Goal: Task Accomplishment & Management: Use online tool/utility

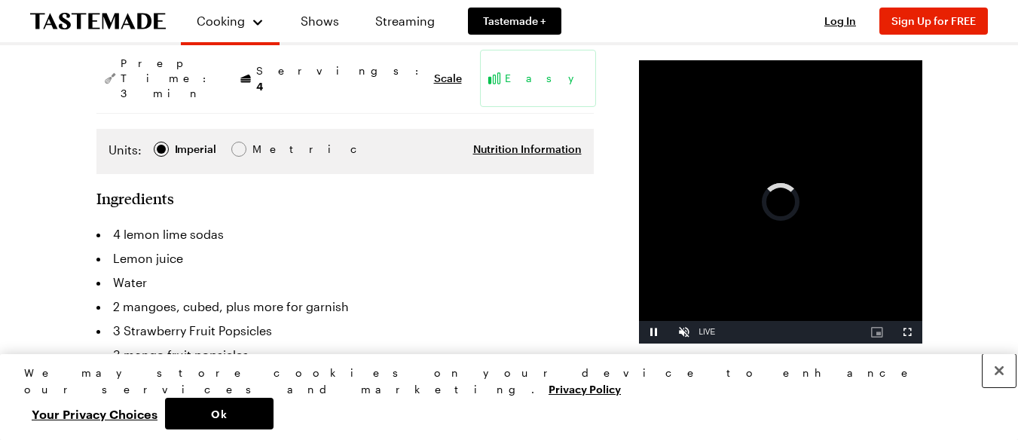
click at [999, 387] on button "Close" at bounding box center [999, 370] width 33 height 33
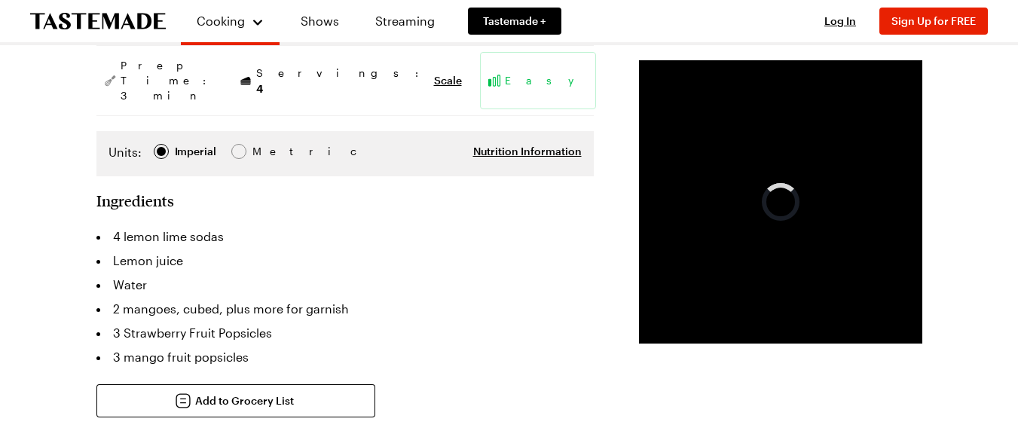
scroll to position [212, 0]
click at [434, 72] on span "Scale" at bounding box center [448, 79] width 28 height 15
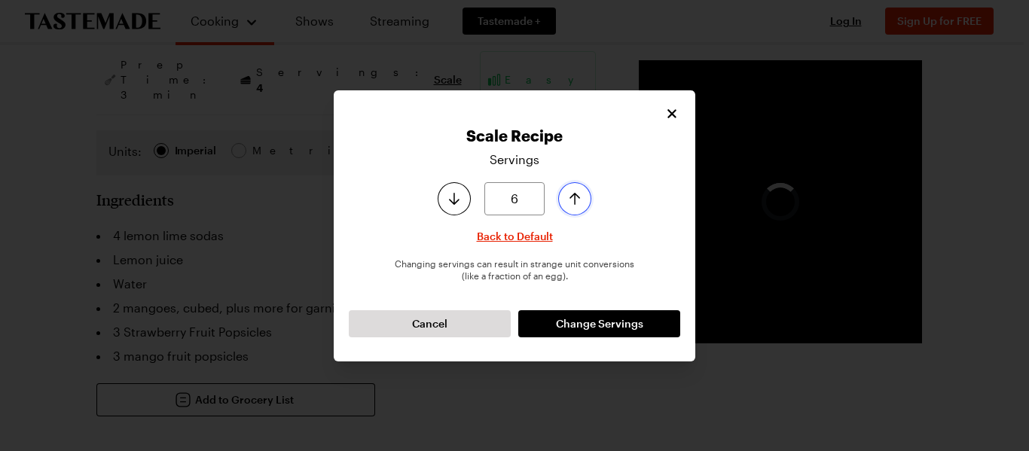
click at [576, 212] on button "Increase serving size by one" at bounding box center [574, 198] width 33 height 33
click at [454, 203] on icon "Decrease serving size by one" at bounding box center [454, 199] width 11 height 12
type input "10"
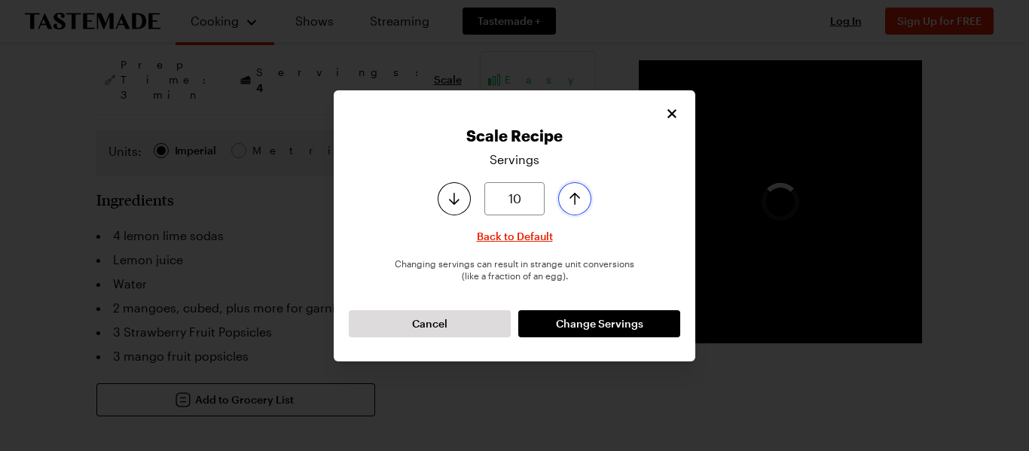
click at [576, 200] on icon "Increase serving size by one" at bounding box center [575, 199] width 18 height 18
click at [587, 329] on span "Change Servings" at bounding box center [599, 324] width 87 height 15
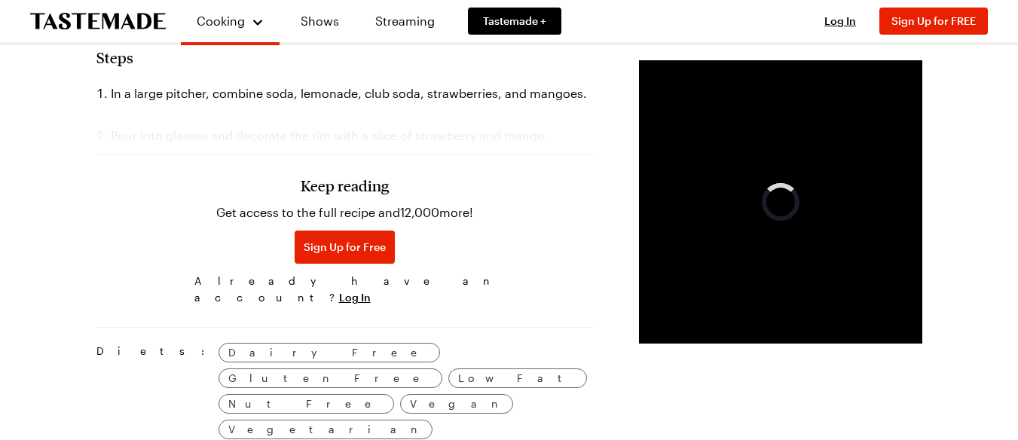
scroll to position [674, 0]
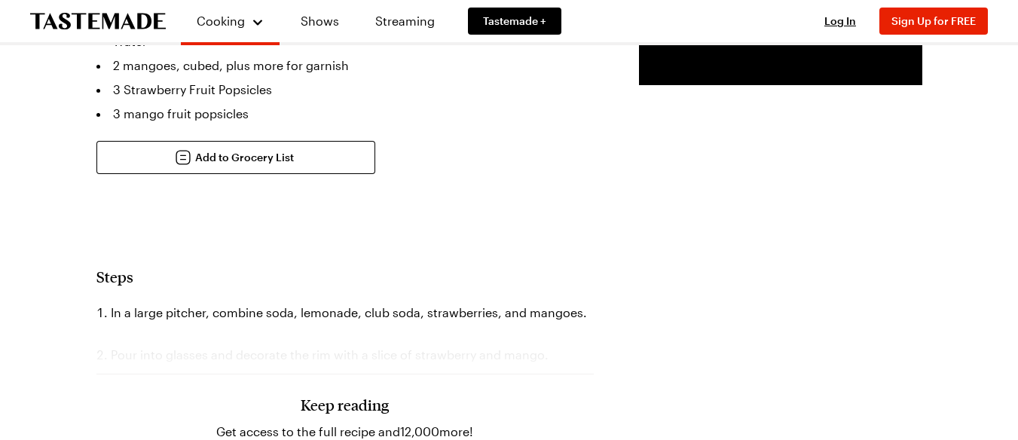
scroll to position [454, 0]
